Goal: Task Accomplishment & Management: Complete application form

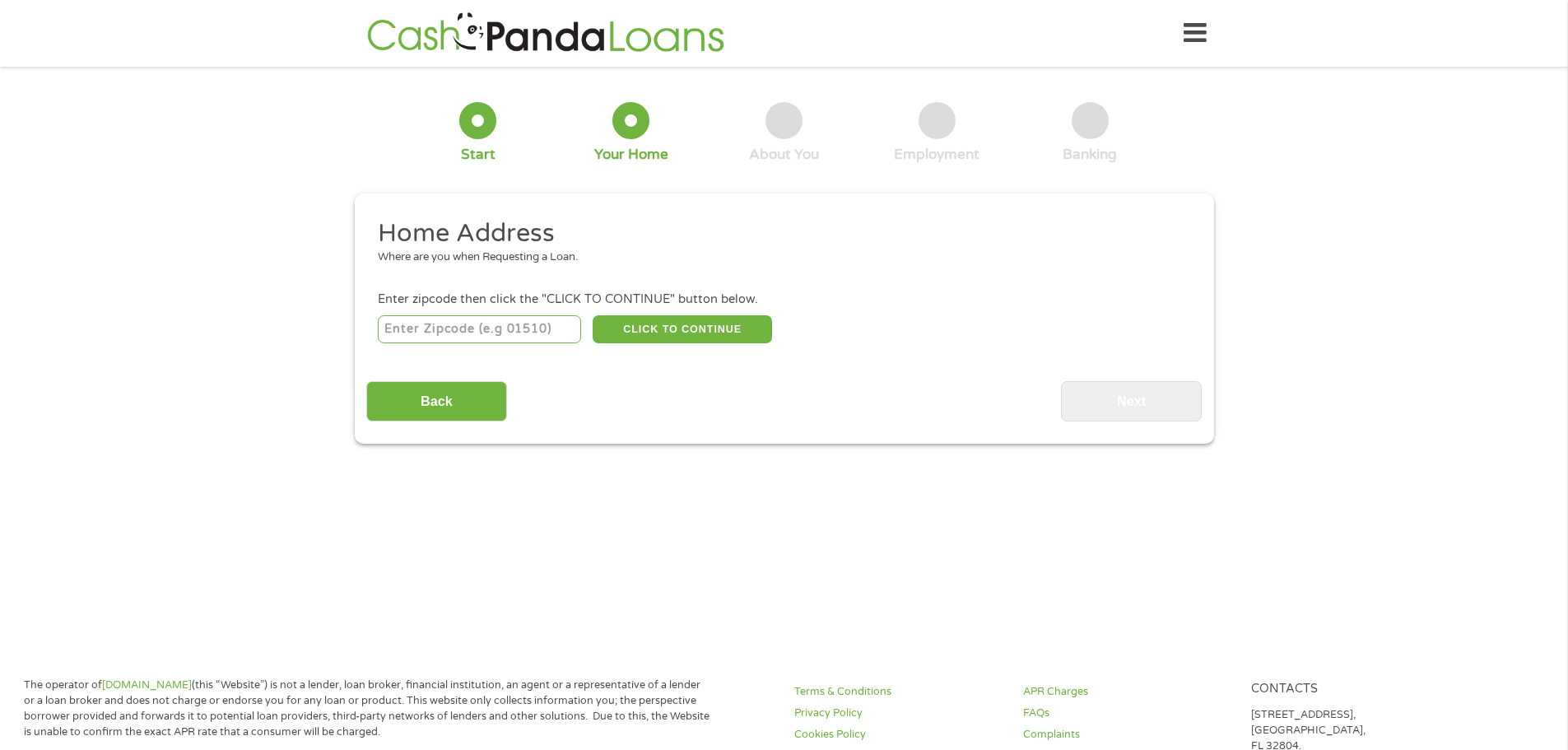
click at [481, 327] on input "number" at bounding box center [480, 328] width 203 height 28
type input "43718"
click at [702, 332] on button "CLICK TO CONTINUE" at bounding box center [682, 328] width 179 height 28
type input "43718"
type input "Belmont"
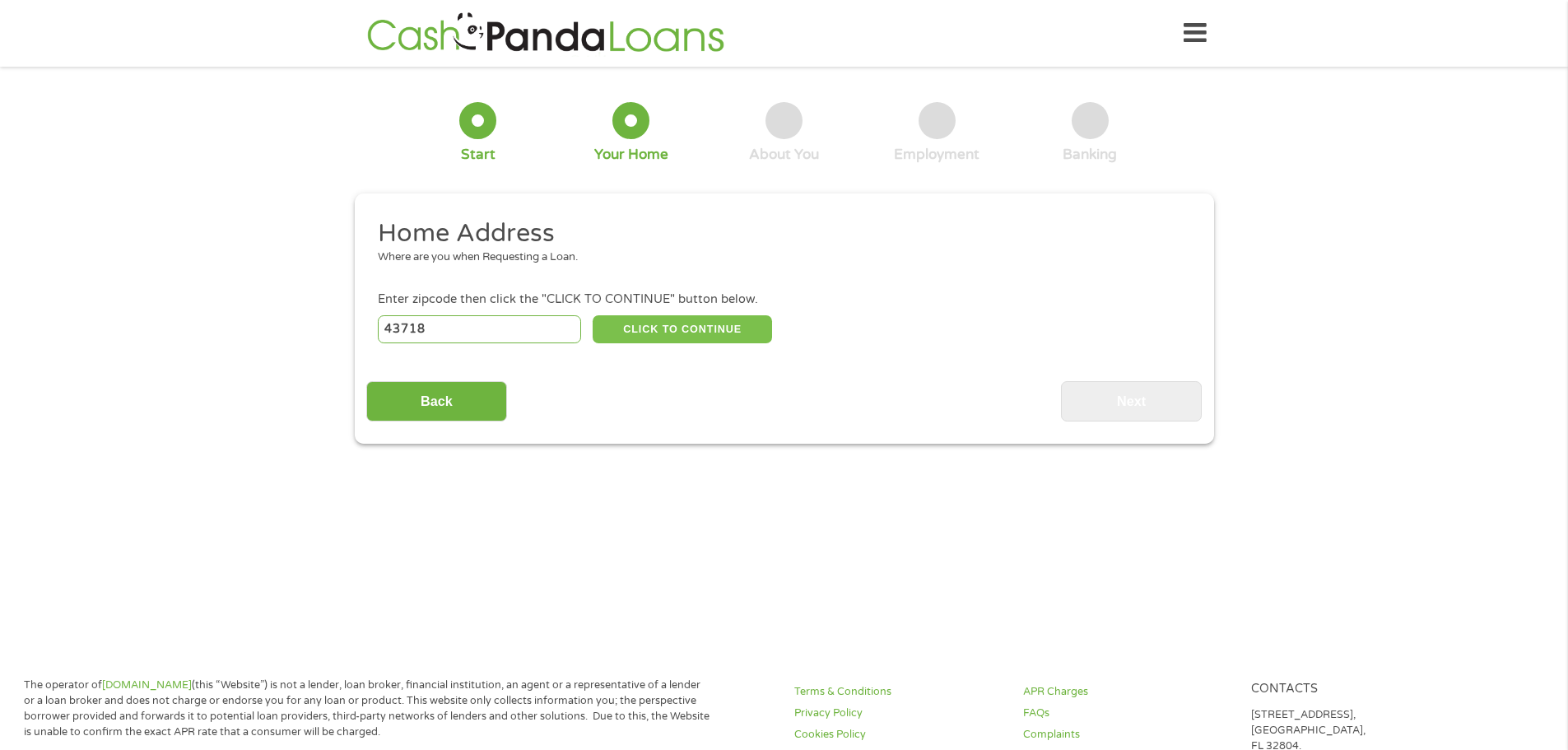
select select "[US_STATE]"
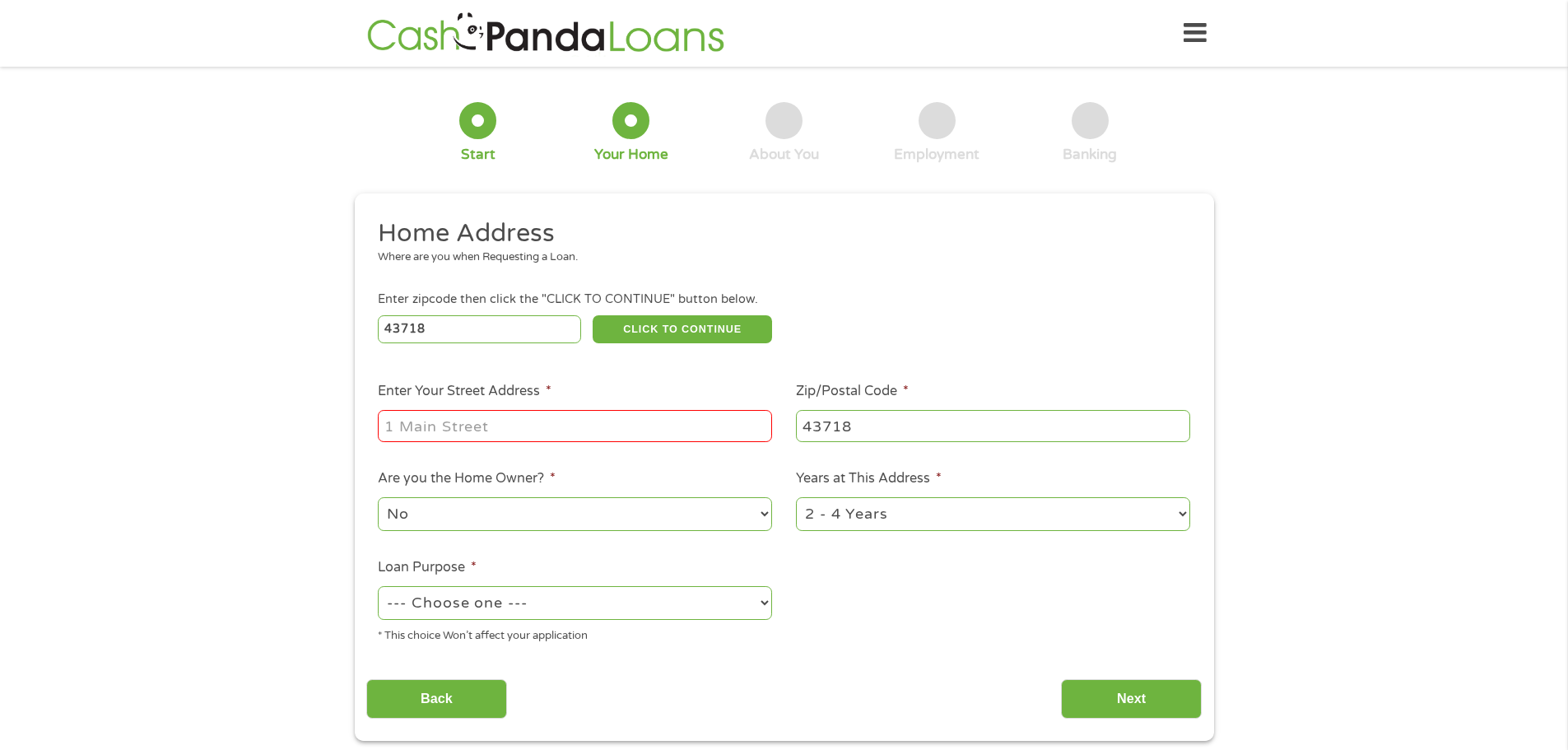
click at [565, 433] on input "Enter Your Street Address *" at bounding box center [575, 425] width 394 height 31
type input "[STREET_ADDRESS]"
click at [577, 518] on select "No Yes" at bounding box center [575, 514] width 394 height 34
select select "yes"
click at [378, 497] on select "No Yes" at bounding box center [575, 514] width 394 height 34
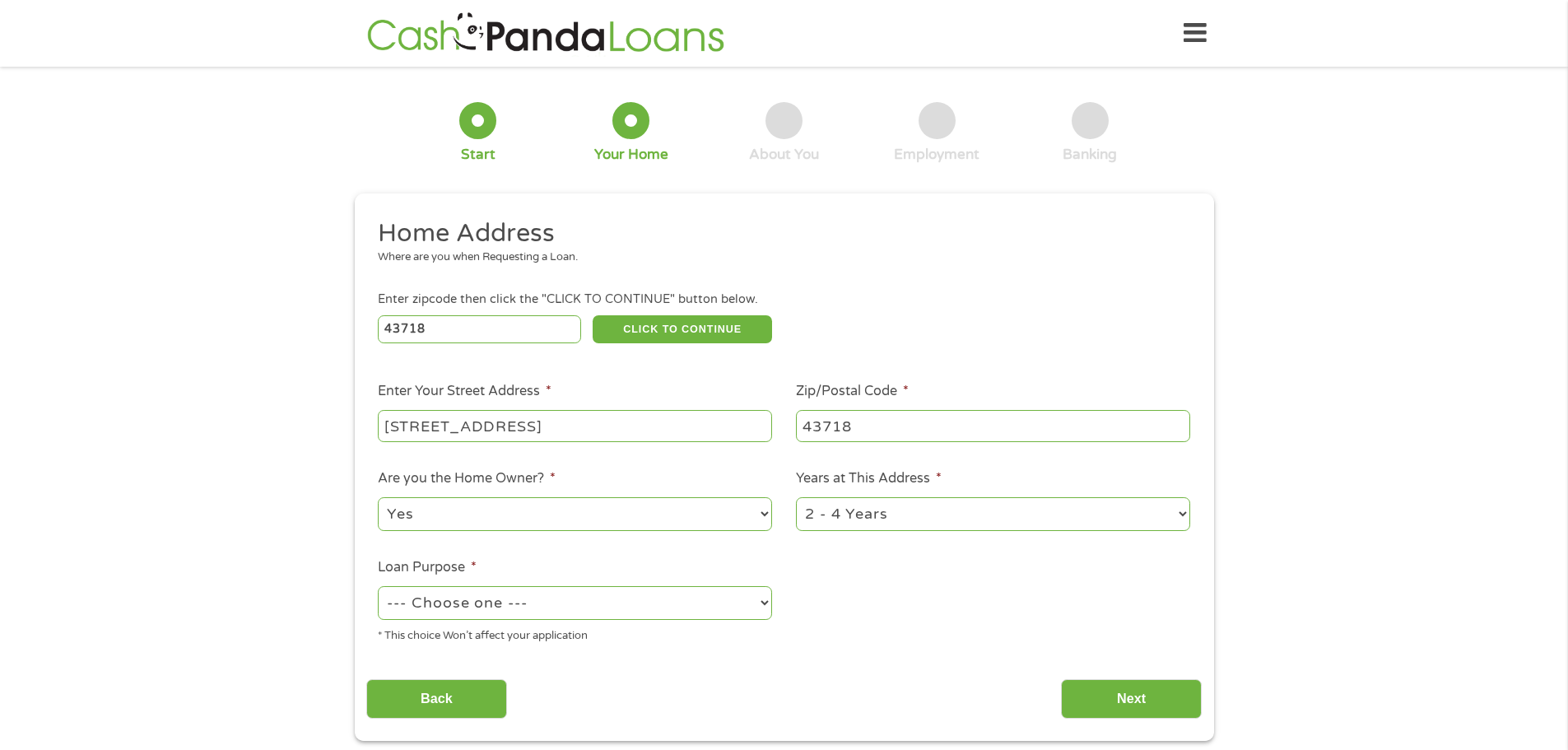
click at [1011, 514] on select "1 Year or less 1 - 2 Years 2 - 4 Years Over 4 Years" at bounding box center [992, 514] width 394 height 34
select select "60months"
click at [796, 497] on select "1 Year or less 1 - 2 Years 2 - 4 Years Over 4 Years" at bounding box center [992, 514] width 394 height 34
click at [571, 600] on select "--- Choose one --- Pay Bills Debt Consolidation Home Improvement Major Purchase…" at bounding box center [575, 603] width 394 height 34
select select "shorttermcash"
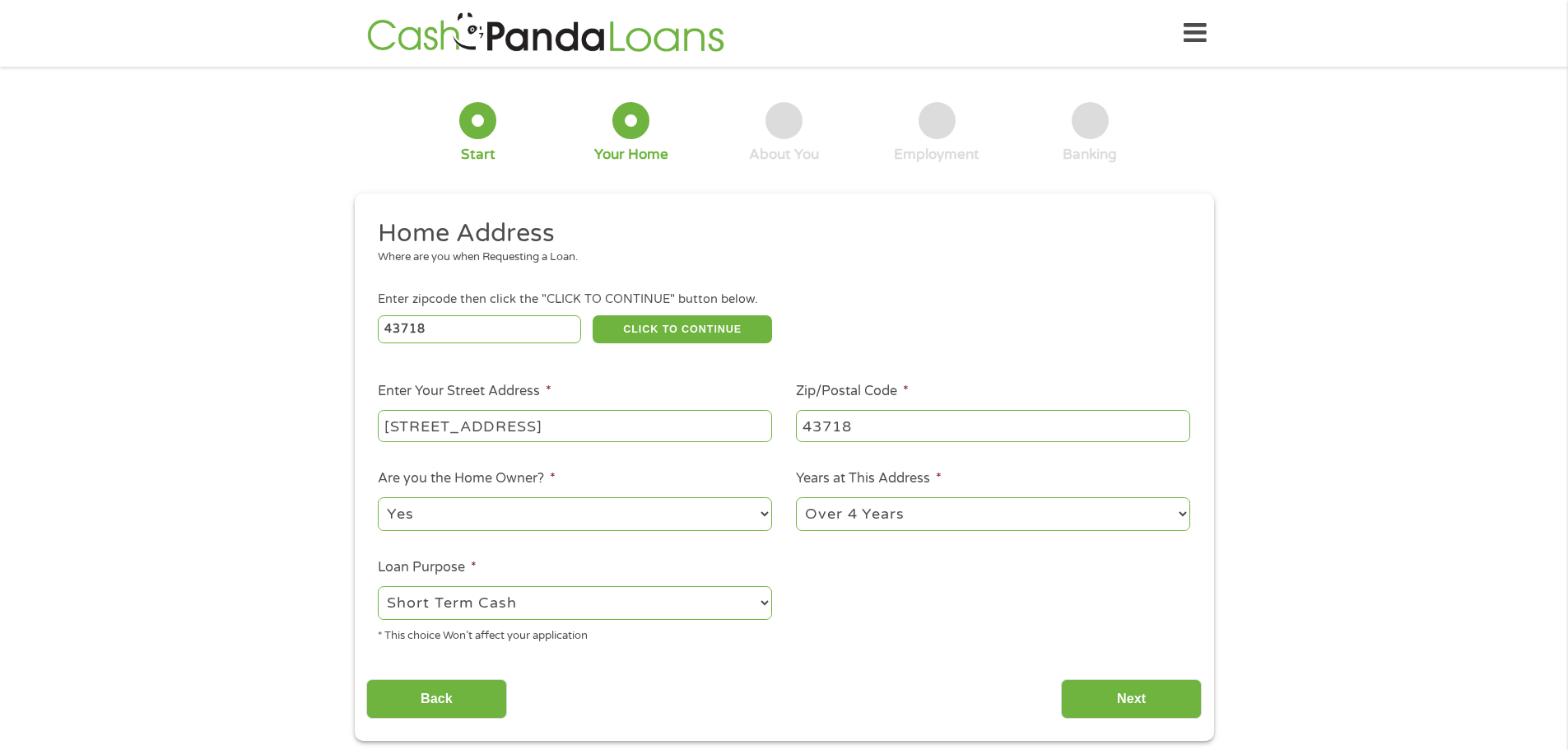
click at [378, 586] on select "--- Choose one --- Pay Bills Debt Consolidation Home Improvement Major Purchase…" at bounding box center [575, 603] width 394 height 34
click at [1110, 667] on div "Back Next" at bounding box center [784, 692] width 836 height 52
click at [1109, 687] on input "Next" at bounding box center [1131, 699] width 141 height 40
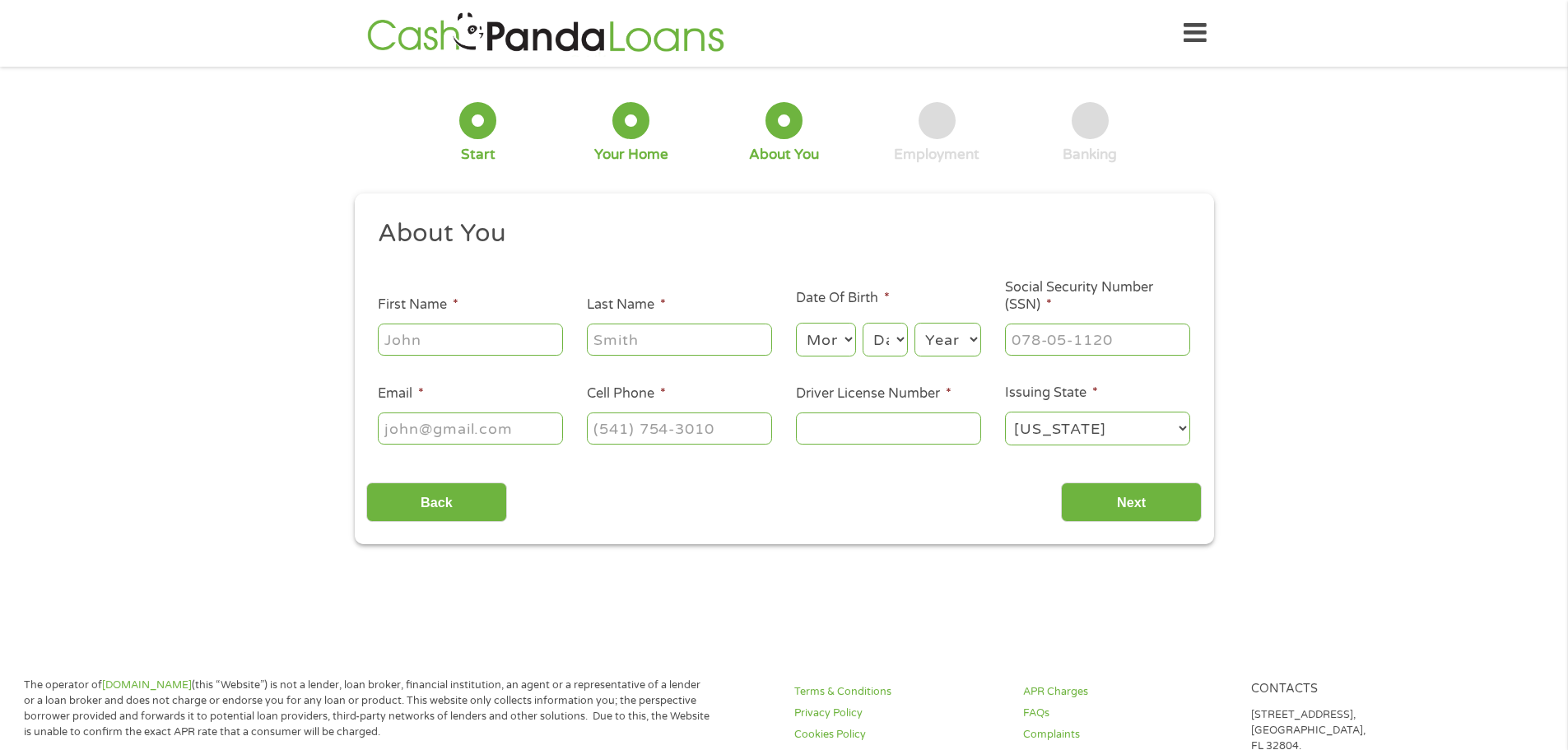
click at [515, 327] on input "First Name *" at bounding box center [470, 339] width 185 height 31
type input "[PERSON_NAME]"
click at [833, 327] on select "Month 1 2 3 4 5 6 7 8 9 10 11 12" at bounding box center [825, 340] width 60 height 34
select select "8"
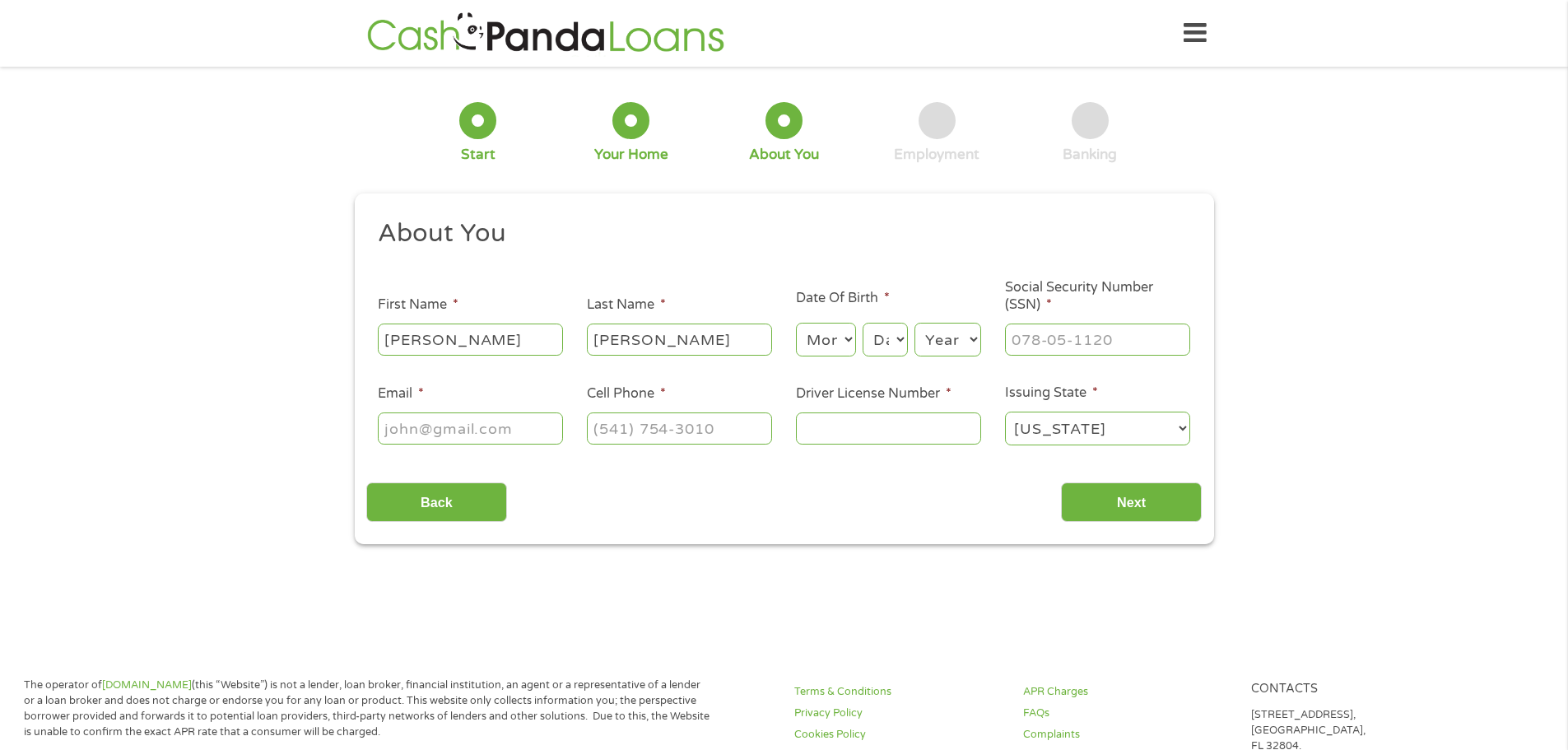
click at [796, 323] on select "Month 1 2 3 4 5 6 7 8 9 10 11 12" at bounding box center [825, 340] width 60 height 34
click at [904, 330] on select "Day 1 2 3 4 5 6 7 8 9 10 11 12 13 14 15 16 17 18 19 20 21 22 23 24 25 26 27 28 …" at bounding box center [884, 340] width 45 height 34
select select "10"
click at [862, 323] on select "Day 1 2 3 4 5 6 7 8 9 10 11 12 13 14 15 16 17 18 19 20 21 22 23 24 25 26 27 28 …" at bounding box center [884, 340] width 45 height 34
click at [965, 344] on select "Year [DATE] 2006 2005 2004 2003 2002 2001 2000 1999 1998 1997 1996 1995 1994 19…" at bounding box center [948, 340] width 66 height 34
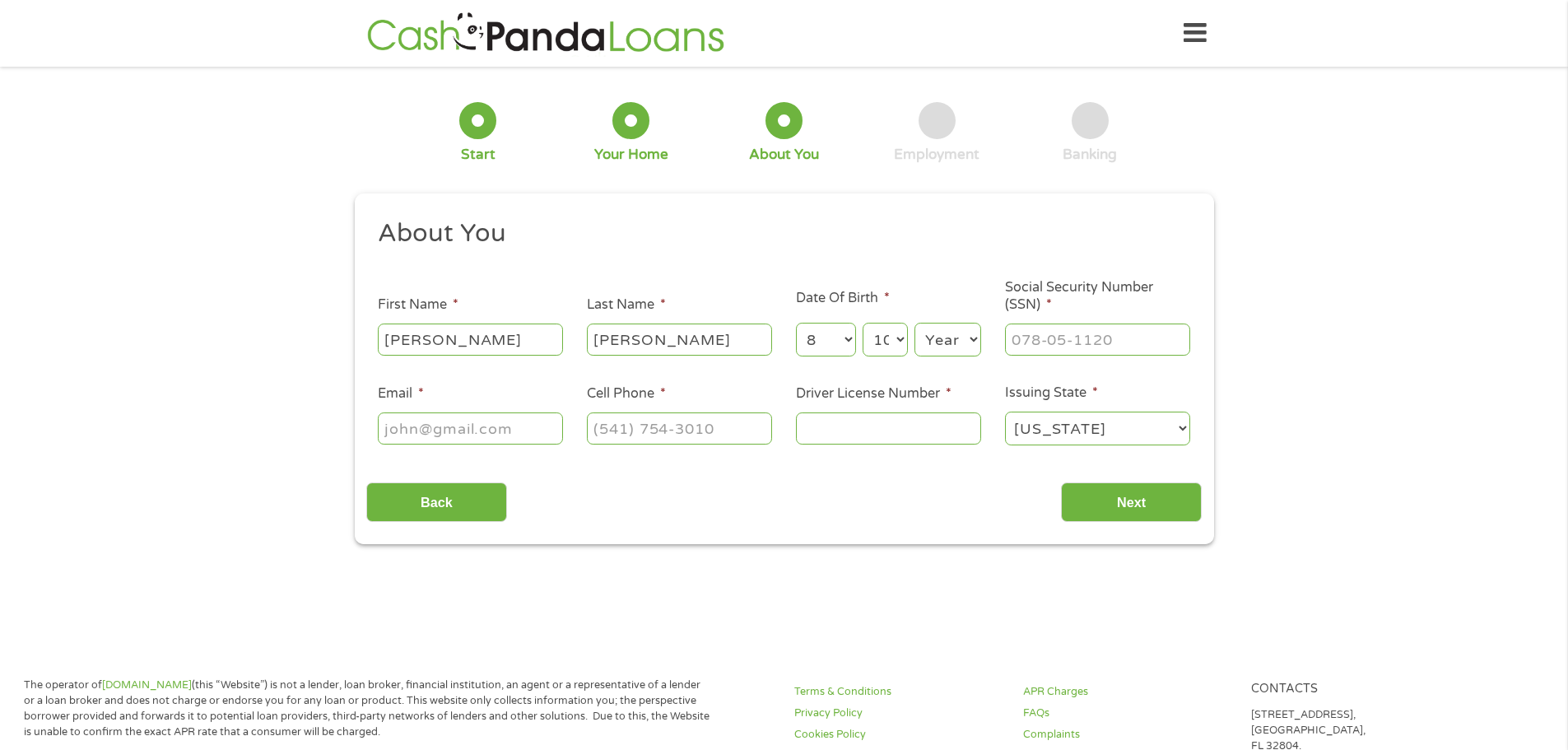
select select "1980"
click at [915, 323] on select "Year [DATE] 2006 2005 2004 2003 2002 2001 2000 1999 1998 1997 1996 1995 1994 19…" at bounding box center [948, 340] width 66 height 34
click at [1086, 341] on input "___-__-____" at bounding box center [1097, 339] width 185 height 31
type input "302-80-4928"
click at [496, 435] on input "Email *" at bounding box center [470, 427] width 185 height 31
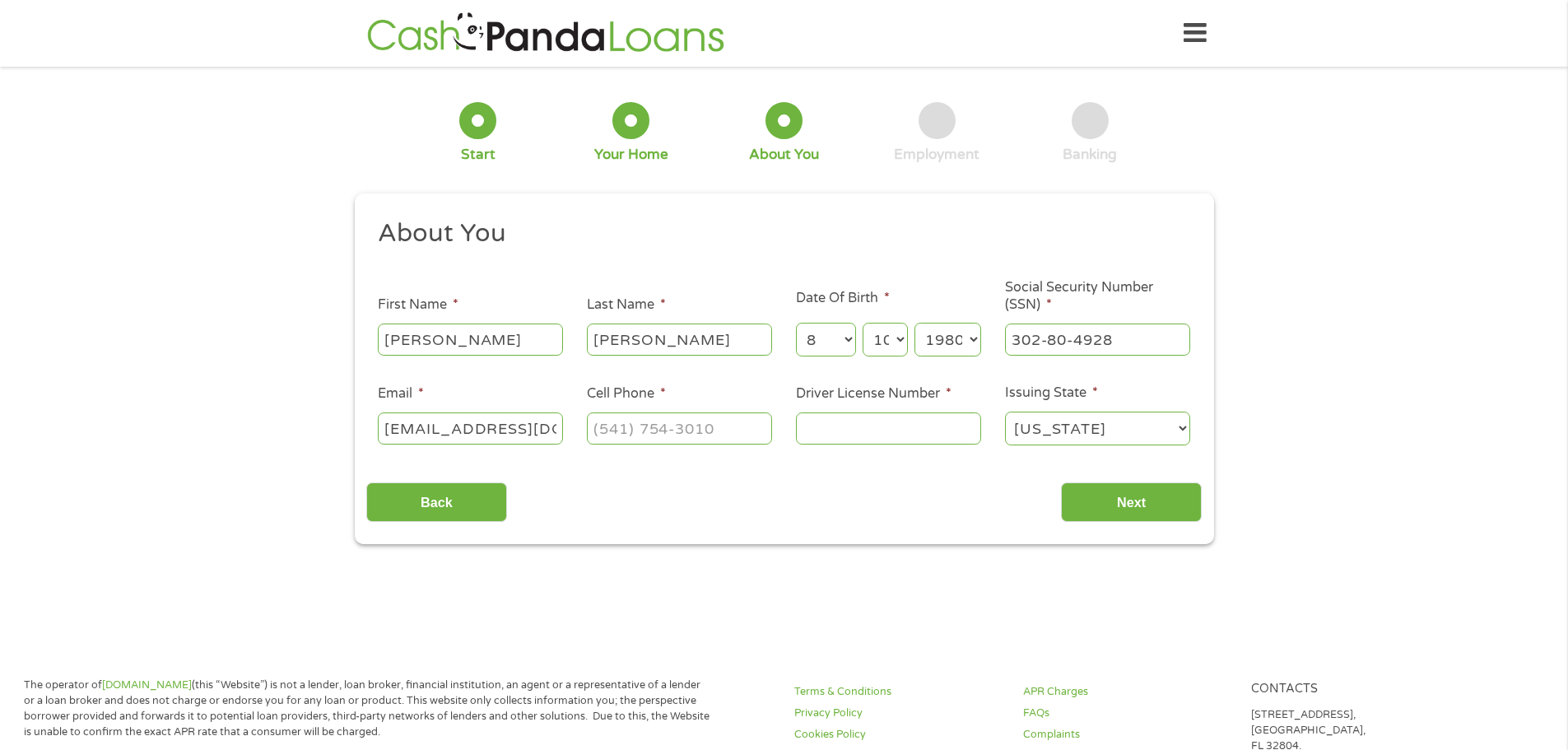
scroll to position [0, 2]
type input "[EMAIL_ADDRESS][DOMAIN_NAME]"
click at [676, 429] on input "(___) ___-____" at bounding box center [679, 427] width 185 height 31
type input "[PHONE_NUMBER]"
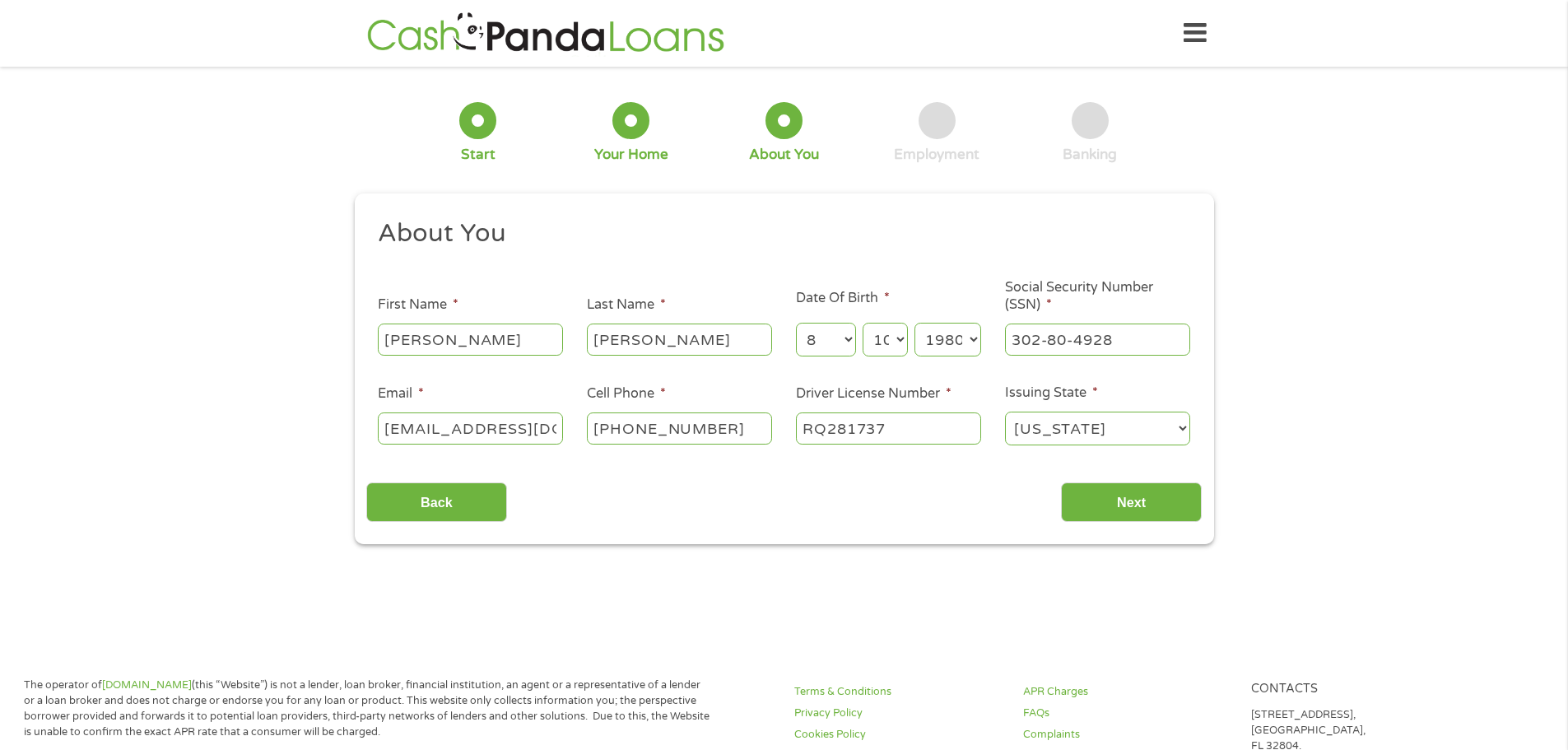
type input "RQ281737"
click at [1162, 510] on input "Next" at bounding box center [1131, 502] width 141 height 40
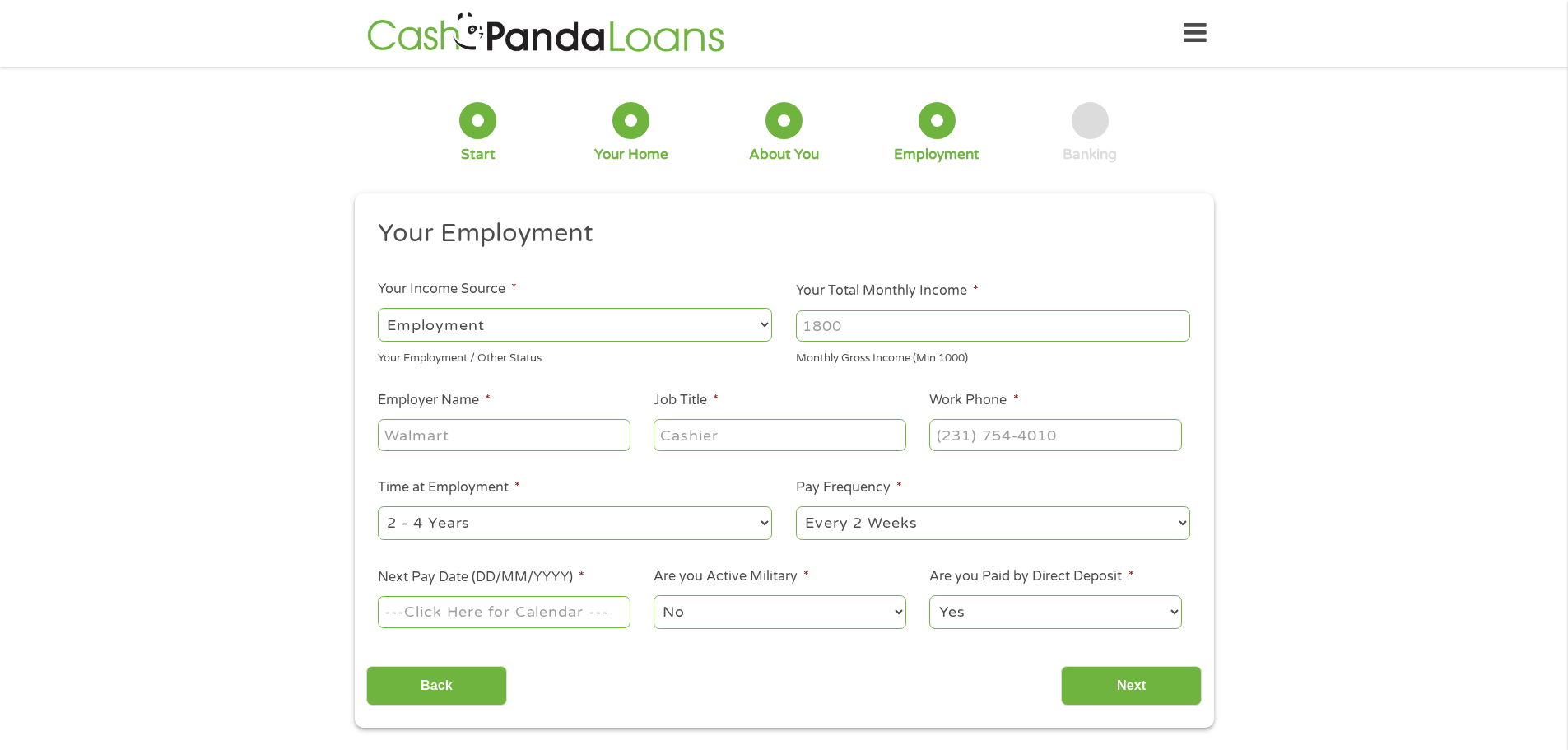
click at [627, 327] on select "--- Choose one --- Employment [DEMOGRAPHIC_DATA] Benefits" at bounding box center [575, 325] width 394 height 34
click at [947, 324] on input "Your Total Monthly Income *" at bounding box center [992, 326] width 394 height 31
type input "2774"
click at [424, 441] on input "Employer Name *" at bounding box center [503, 434] width 252 height 31
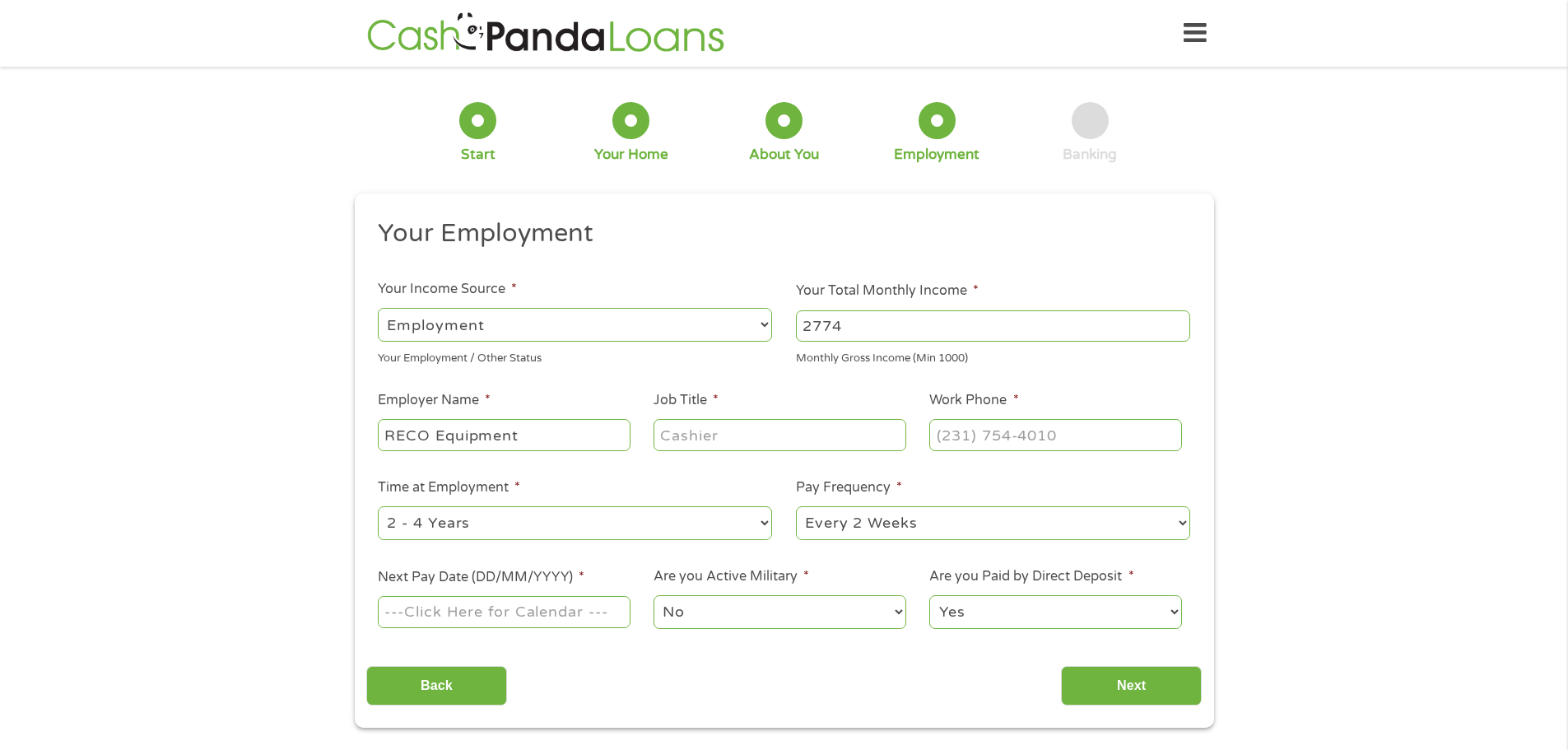
type input "RECO Equipment"
type input "Sales Support Administrator"
type input "(614) ___-____"
click at [1036, 435] on input "(___) ___-____" at bounding box center [1055, 434] width 252 height 31
type input "(614) ___-____"
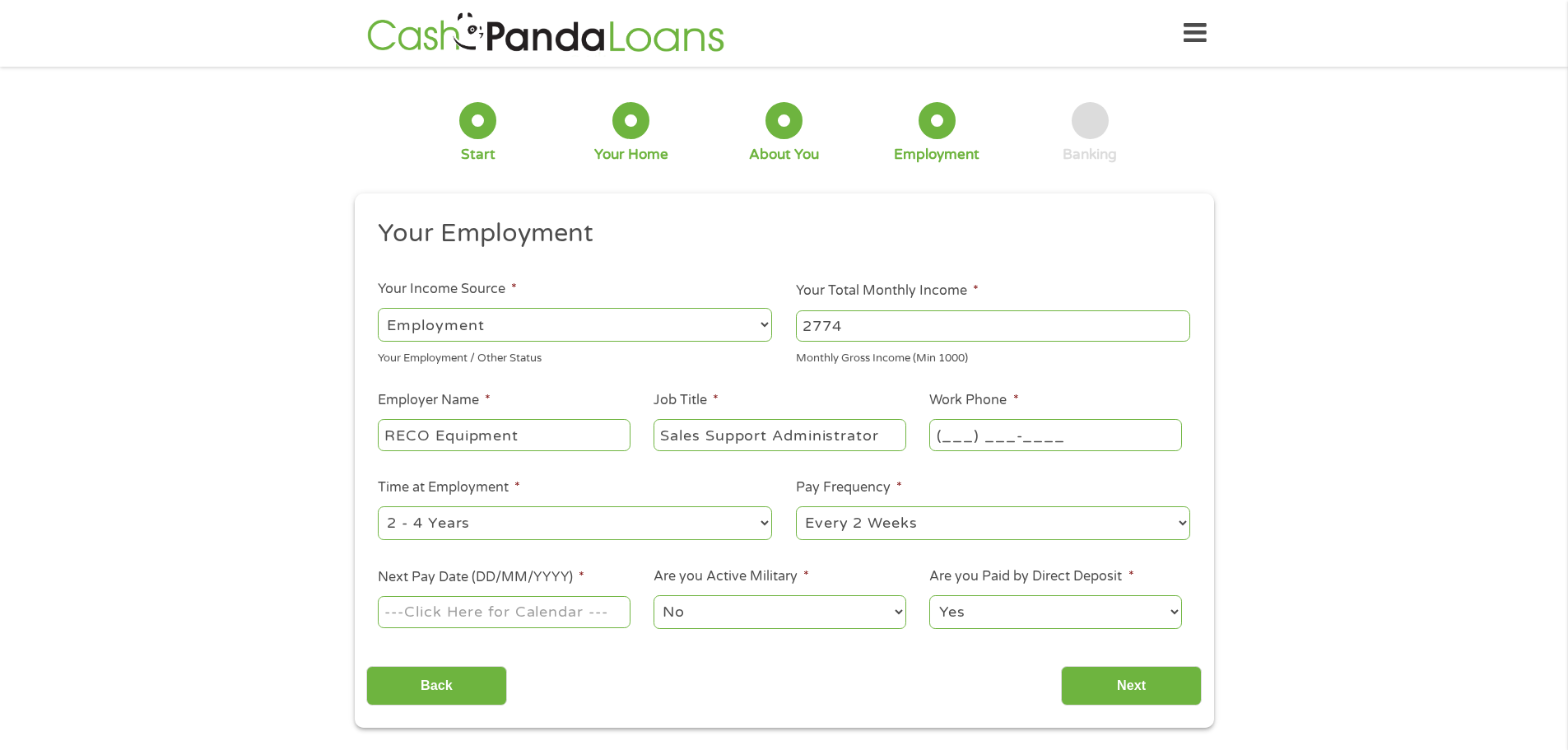
click at [1036, 435] on input "(___) ___-____" at bounding box center [1055, 434] width 252 height 31
type input "(614) 588-____"
type input "[PHONE_NUMBER]"
click at [1004, 522] on select "--- Choose one --- Every 2 Weeks Every Week Monthly Semi-Monthly" at bounding box center [992, 523] width 394 height 34
click at [796, 506] on select "--- Choose one --- Every 2 Weeks Every Week Monthly Semi-Monthly" at bounding box center [992, 523] width 394 height 34
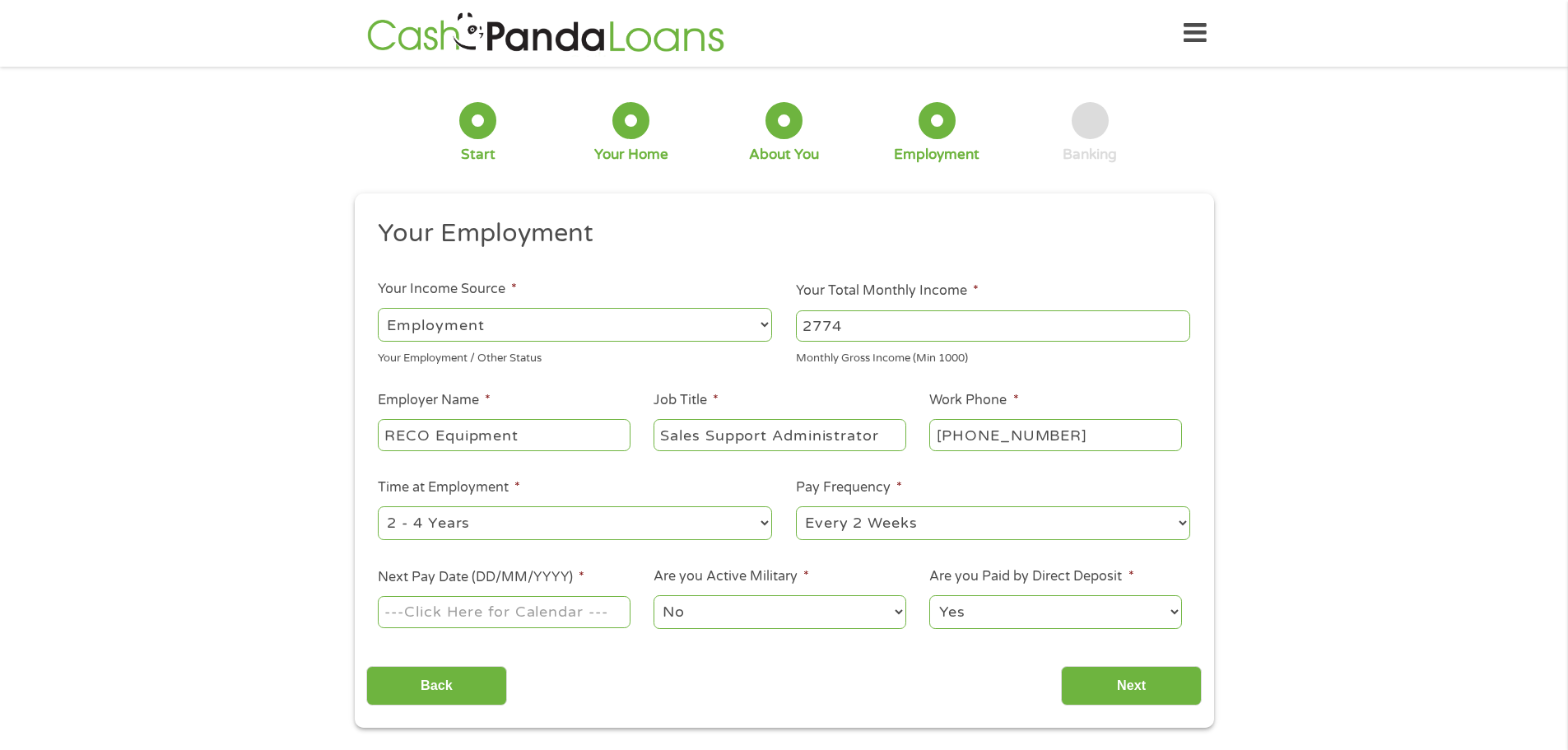
click at [573, 599] on input "Next Pay Date (DD/MM/YYYY) *" at bounding box center [503, 610] width 252 height 31
type input "[DATE]"
click at [1115, 684] on input "Next" at bounding box center [1131, 685] width 141 height 40
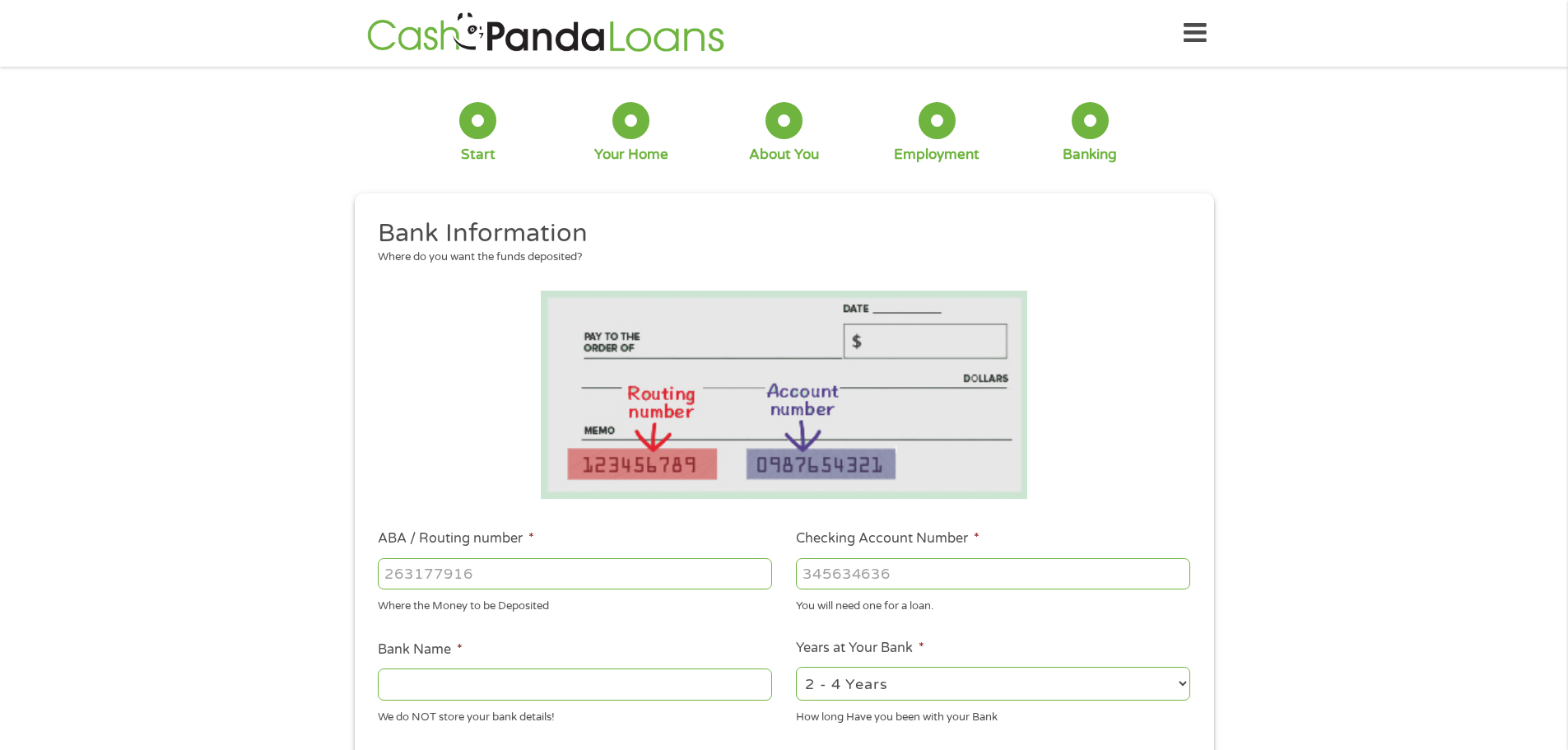
click at [546, 565] on input "ABA / Routing number *" at bounding box center [575, 573] width 394 height 31
click at [1033, 682] on select "2 - 4 Years 6 - 12 Months 1 - 2 Years Over 4 Years" at bounding box center [992, 684] width 394 height 34
select select "60months"
click at [796, 666] on select "2 - 4 Years 6 - 12 Months 1 - 2 Years Over 4 Years" at bounding box center [992, 684] width 394 height 34
click at [814, 565] on input "Checking Account Number *" at bounding box center [992, 573] width 394 height 31
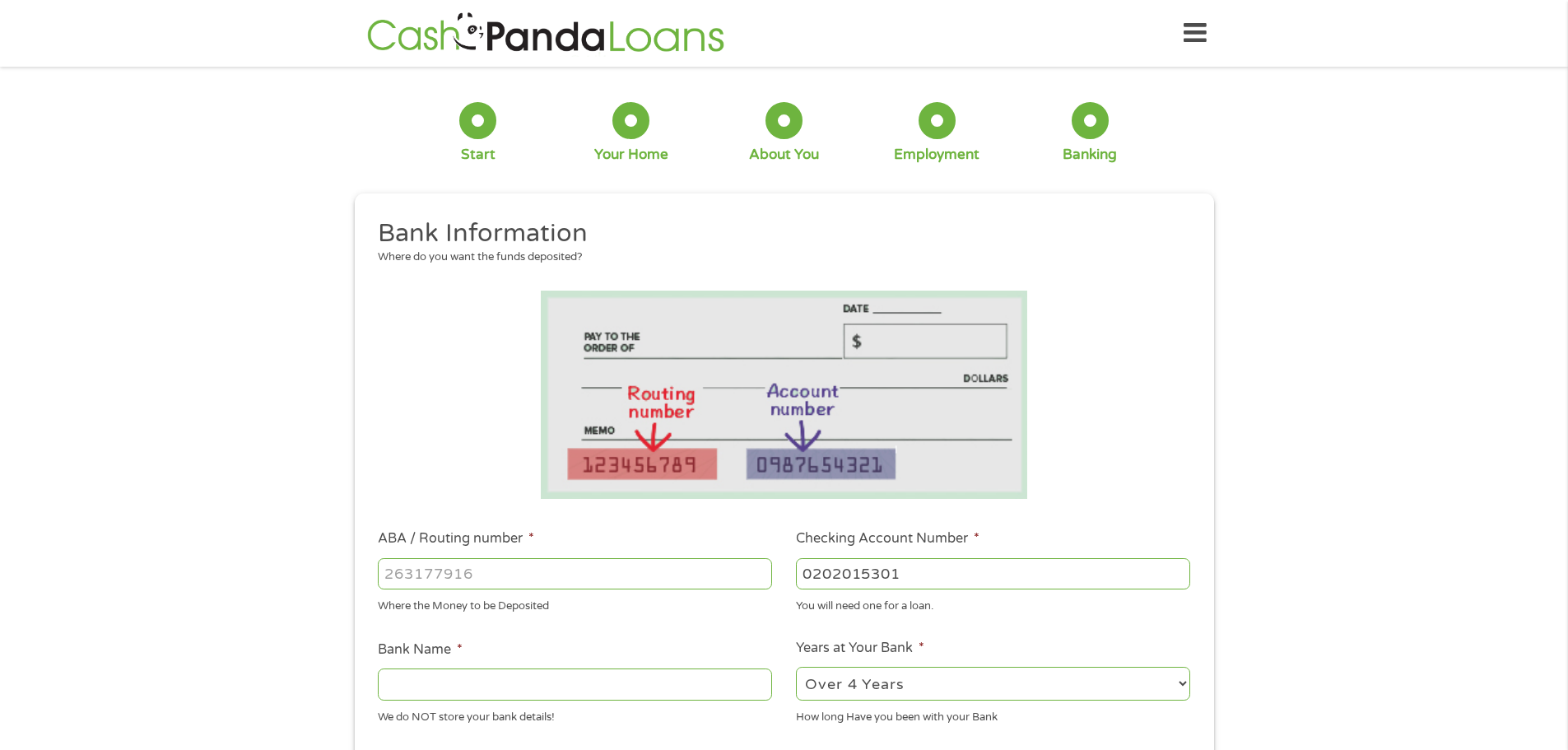
type input "0202015301"
click at [606, 578] on input "ABA / Routing number *" at bounding box center [575, 573] width 394 height 31
type input "043400036"
type input "WESBANCO BANK INC"
type input "043400036"
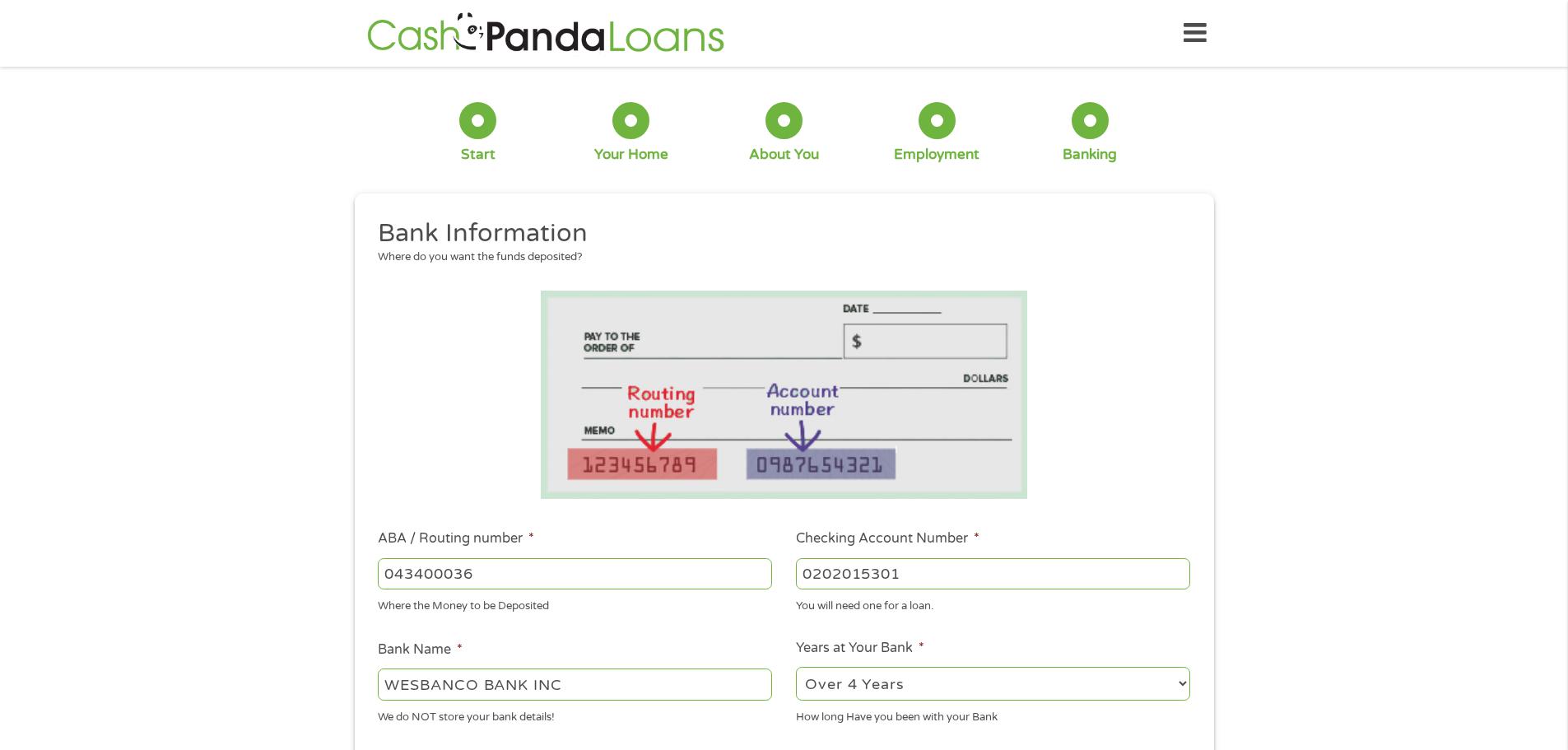
click at [627, 614] on ul "Bank Information Where do you want the funds deposited? ABA / Routing number * …" at bounding box center [784, 627] width 836 height 819
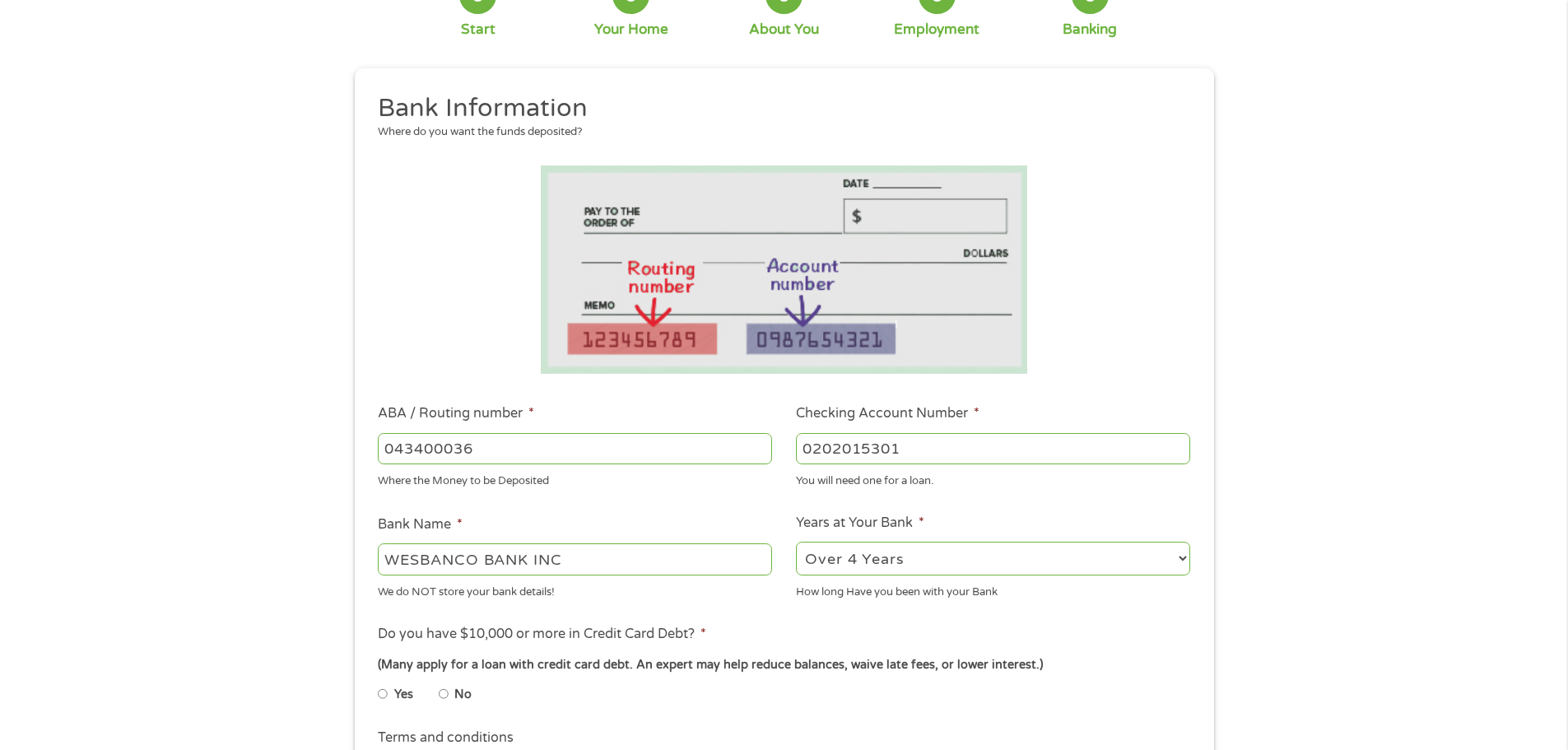
scroll to position [329, 0]
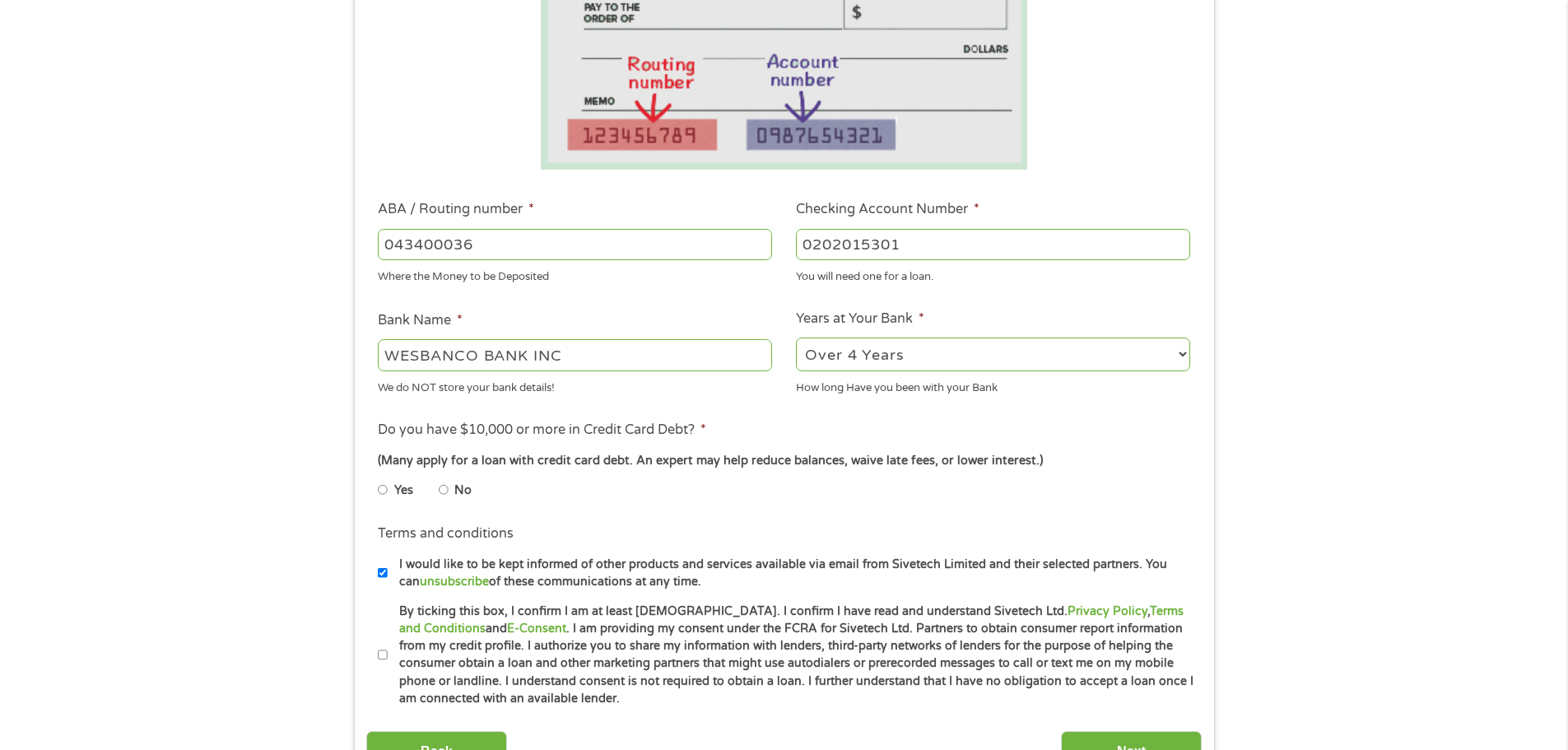
click at [444, 489] on input "No" at bounding box center [444, 490] width 9 height 27
radio input "true"
click at [386, 661] on input "By ticking this box, I confirm I am at least [DEMOGRAPHIC_DATA]. I confirm I ha…" at bounding box center [383, 655] width 9 height 27
checkbox input "true"
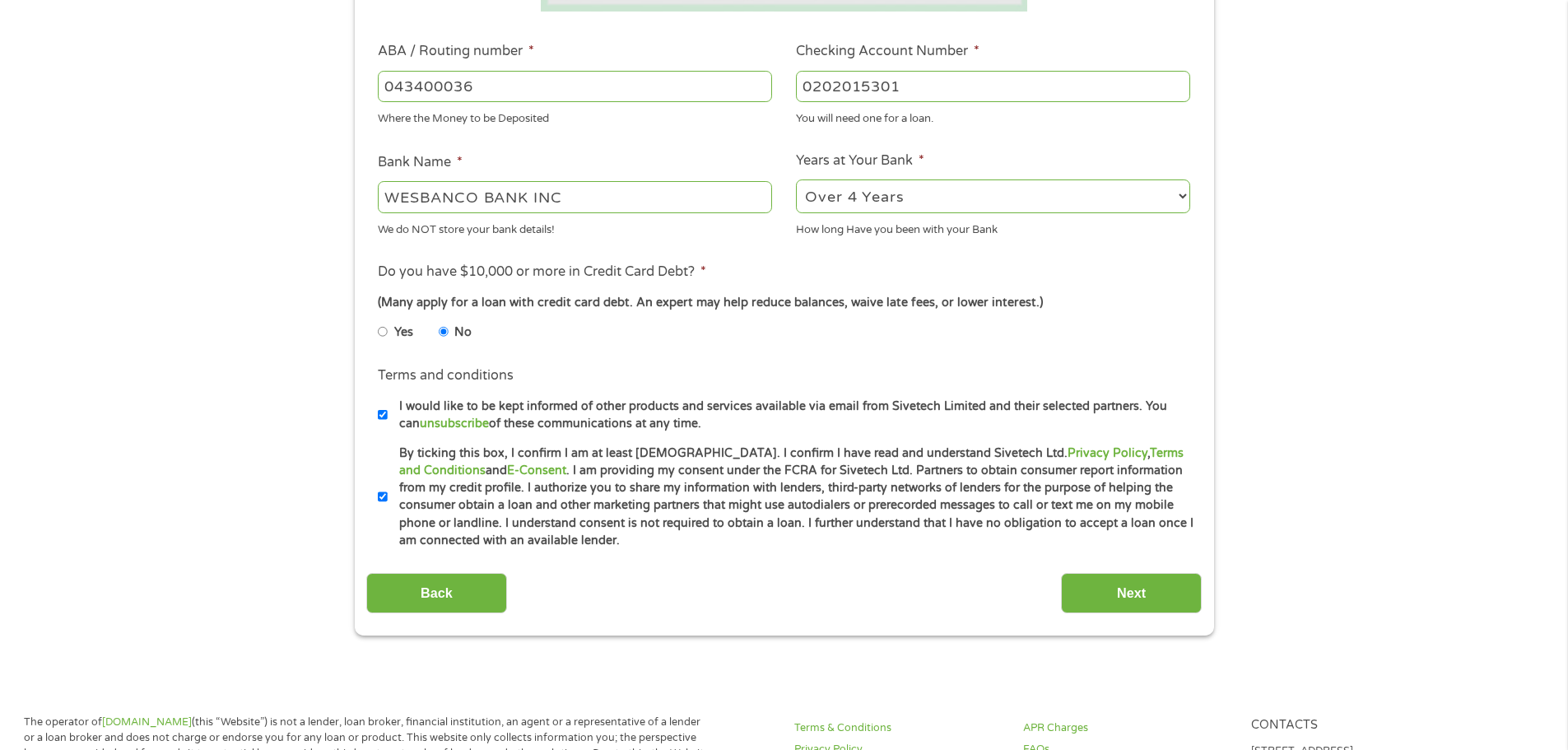
scroll to position [494, 0]
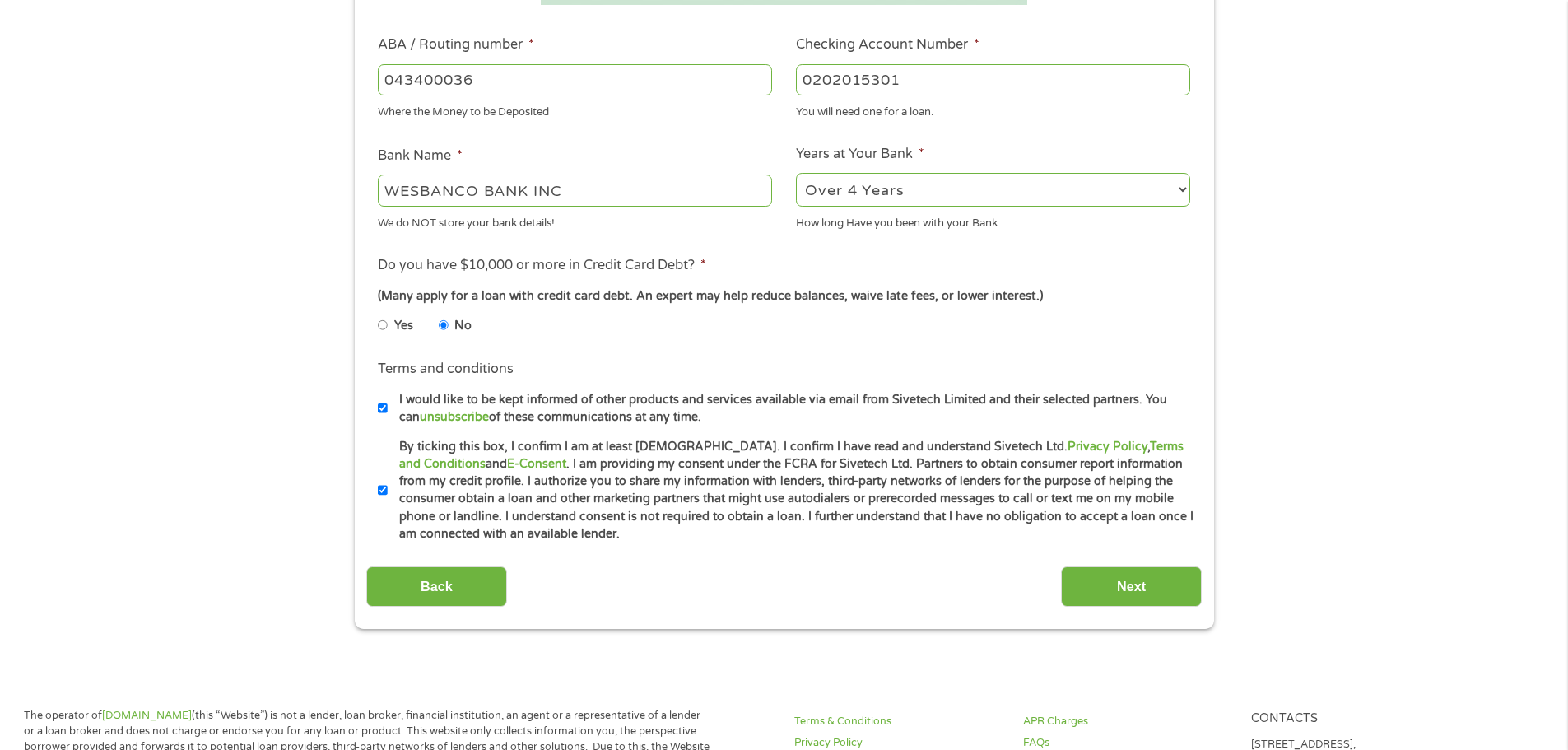
click at [1135, 609] on div "This field is hidden when viewing the form gclid EAIaIQobChMIpPexjMb2jwMVIkL_AR…" at bounding box center [784, 164] width 860 height 929
click at [1132, 578] on input "Next" at bounding box center [1131, 586] width 141 height 40
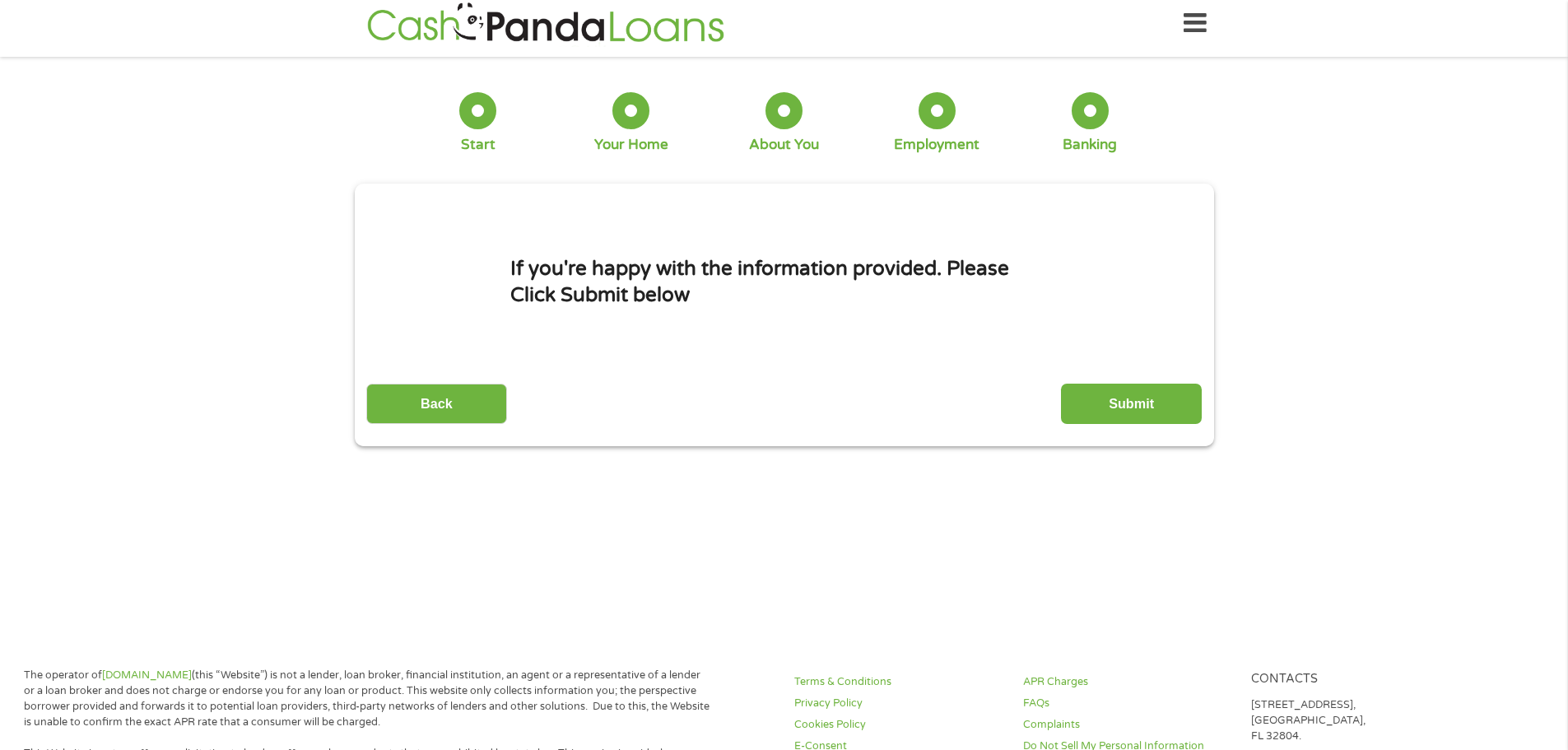
scroll to position [0, 0]
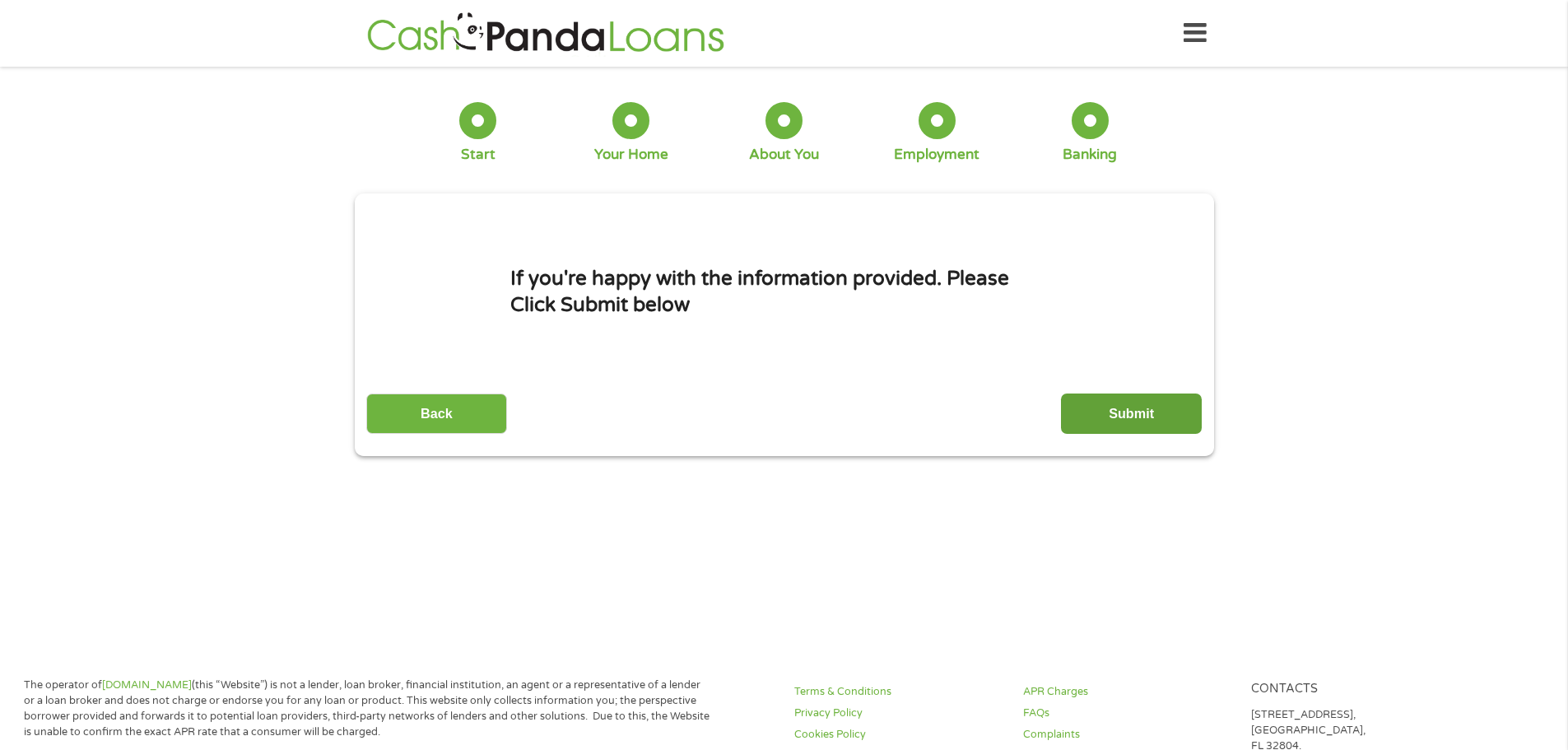
click at [1160, 422] on input "Submit" at bounding box center [1131, 413] width 141 height 40
